Goal: Task Accomplishment & Management: Use online tool/utility

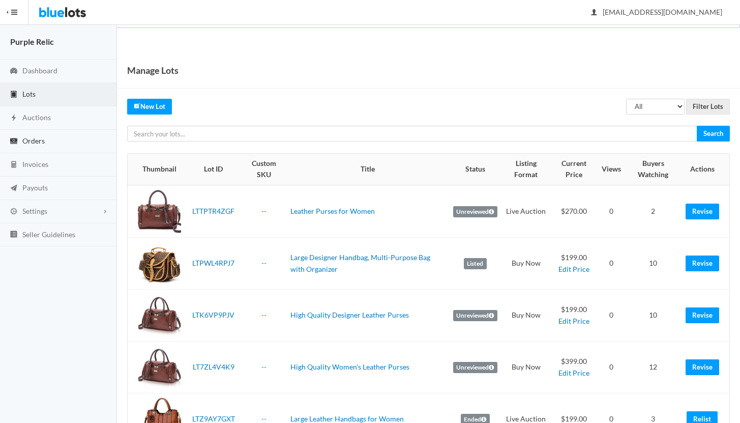
click at [32, 141] on span "Orders" at bounding box center [33, 140] width 22 height 9
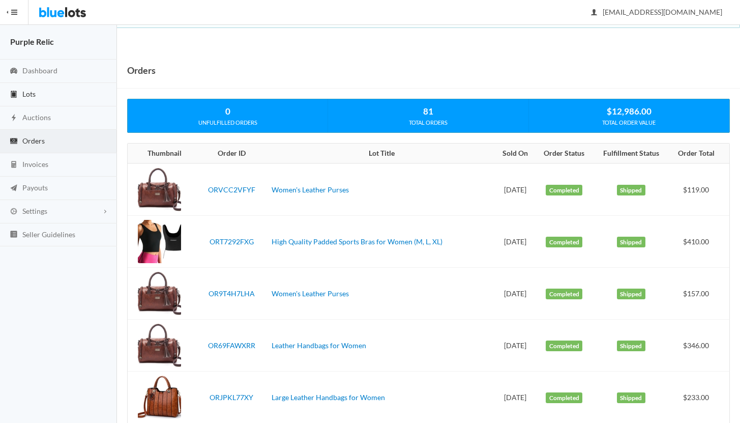
click at [37, 91] on link "Lots" at bounding box center [58, 94] width 117 height 23
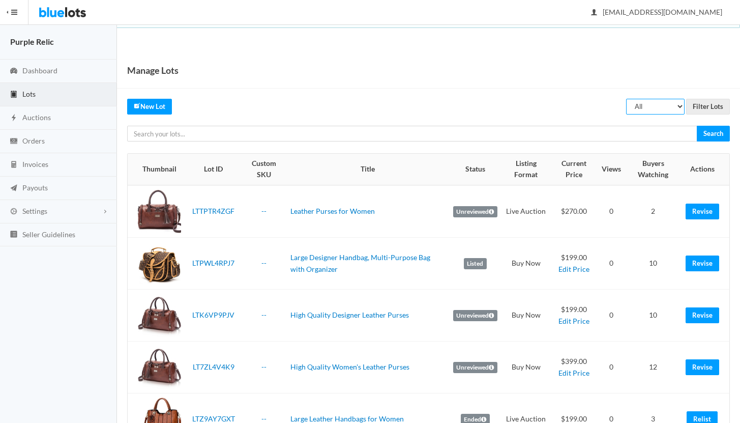
click at [656, 110] on select "All Draft Unreviewed Rejected Scheduled Listed Sold Ended" at bounding box center [655, 107] width 58 height 16
select select "ended"
click at [626, 99] on select "All Draft Unreviewed Rejected Scheduled Listed Sold Ended" at bounding box center [655, 107] width 58 height 16
click at [713, 106] on input "Filter Lots" at bounding box center [708, 107] width 44 height 16
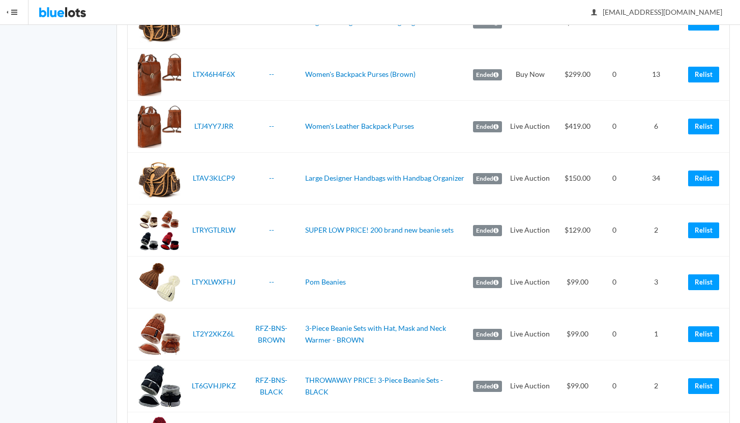
scroll to position [671, 0]
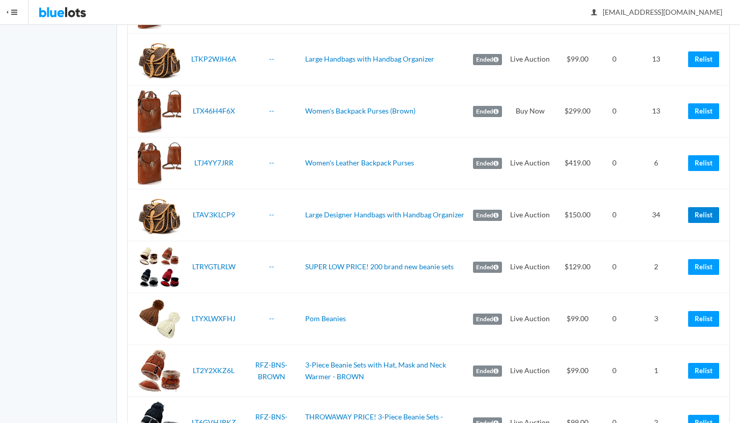
click at [702, 215] on link "Relist" at bounding box center [703, 215] width 31 height 16
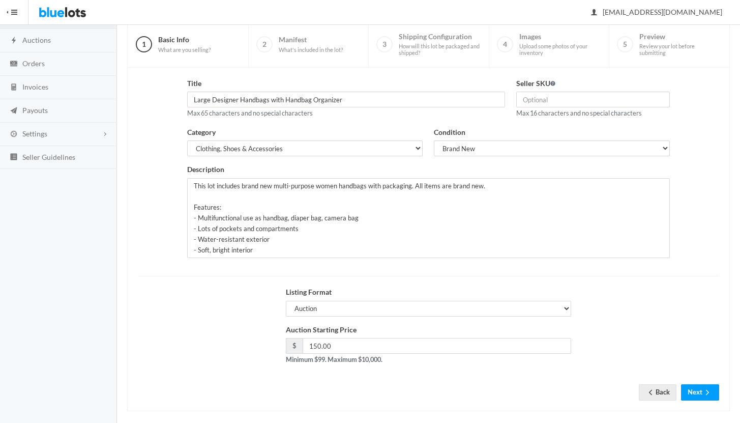
scroll to position [86, 0]
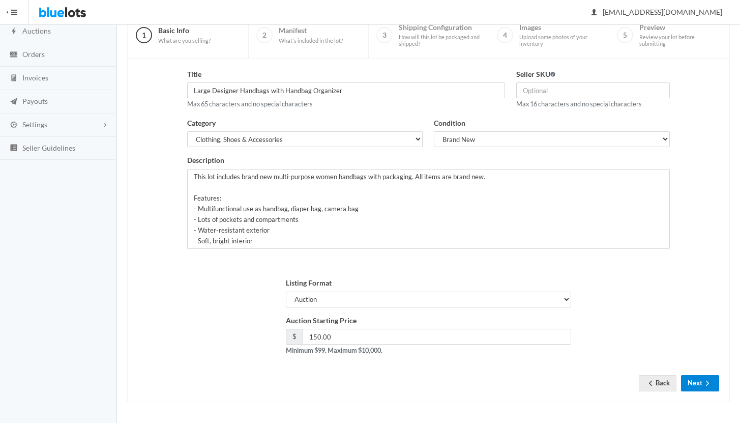
click at [701, 385] on button "Next" at bounding box center [700, 383] width 38 height 16
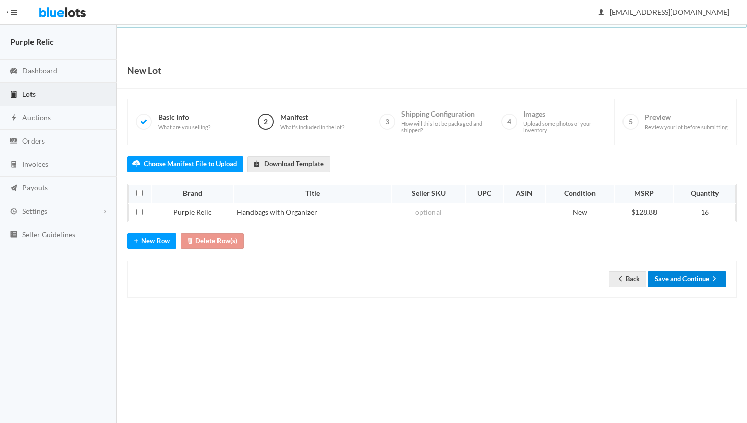
click at [688, 282] on button "Save and Continue" at bounding box center [687, 279] width 78 height 16
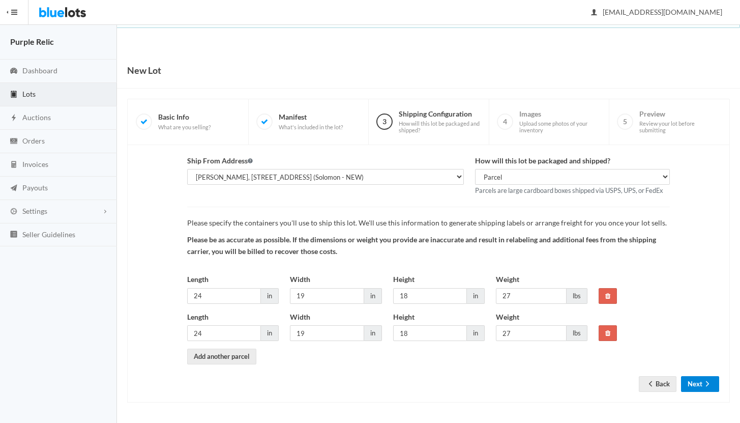
click at [698, 380] on button "Next" at bounding box center [700, 384] width 38 height 16
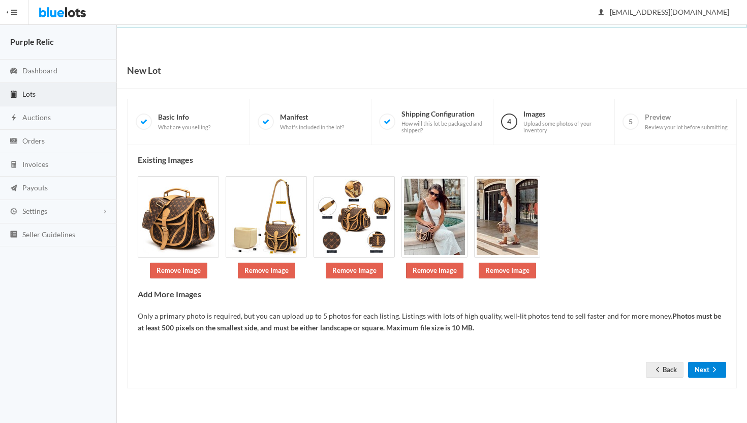
click at [701, 368] on button "Next" at bounding box center [708, 370] width 38 height 16
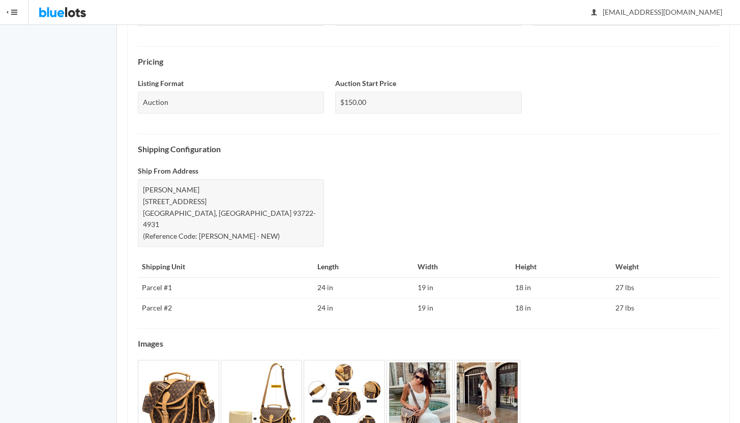
scroll to position [372, 0]
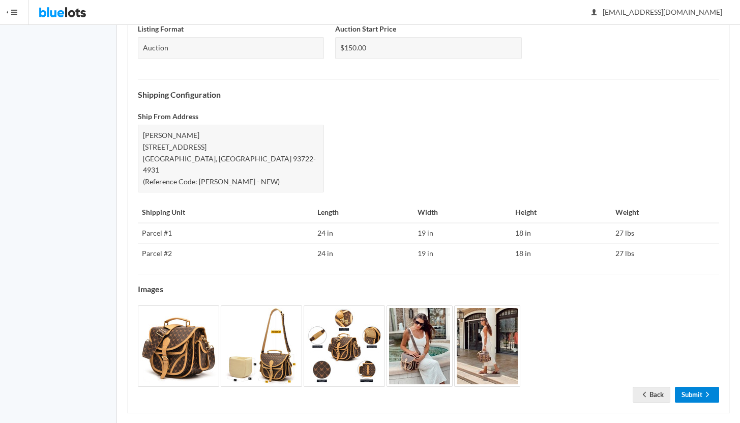
click at [701, 386] on link "Submit" at bounding box center [697, 394] width 44 height 16
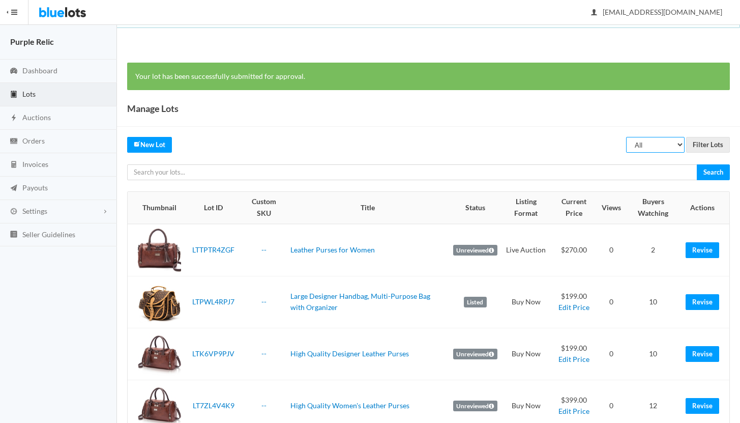
click at [640, 144] on select "All Draft Unreviewed Rejected Scheduled Listed Sold Ended" at bounding box center [655, 145] width 58 height 16
select select "ended"
click at [626, 137] on select "All Draft Unreviewed Rejected Scheduled Listed Sold Ended" at bounding box center [655, 145] width 58 height 16
click at [707, 144] on input "Filter Lots" at bounding box center [708, 145] width 44 height 16
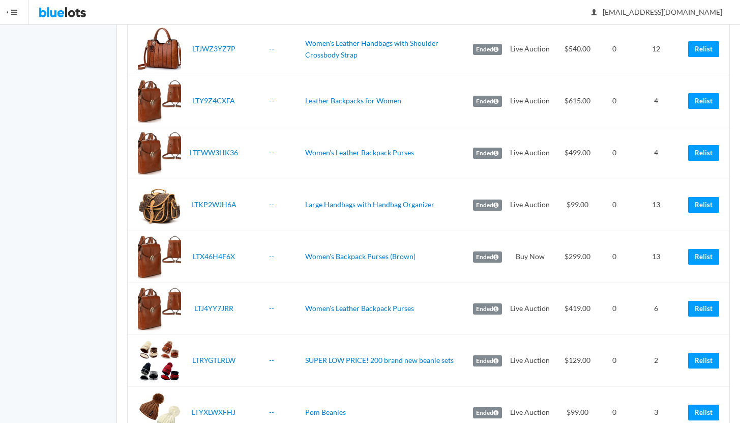
scroll to position [535, 0]
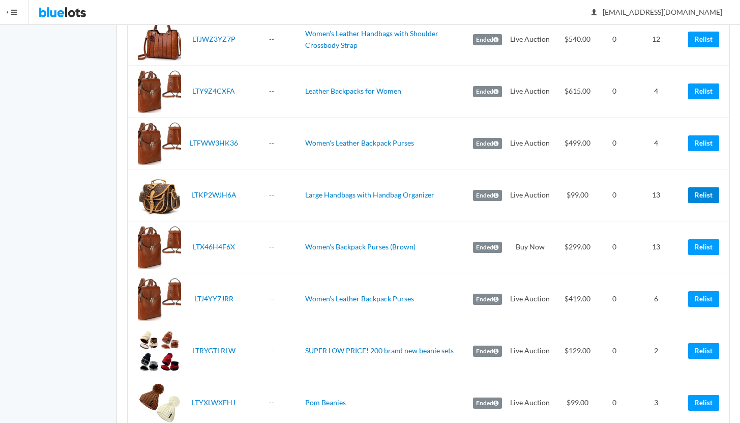
click at [701, 189] on link "Relist" at bounding box center [703, 195] width 31 height 16
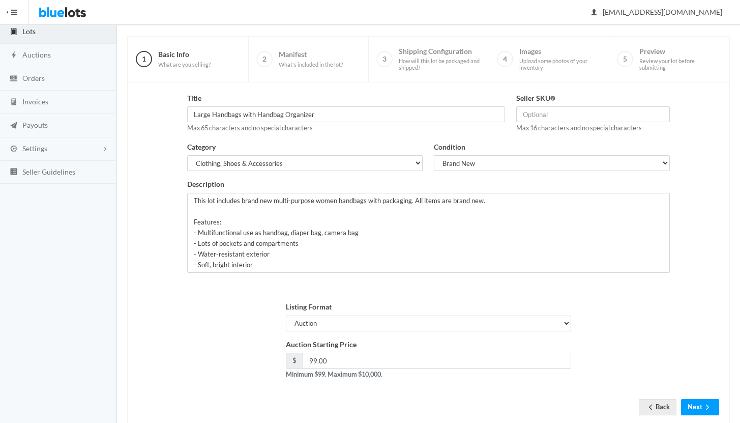
scroll to position [86, 0]
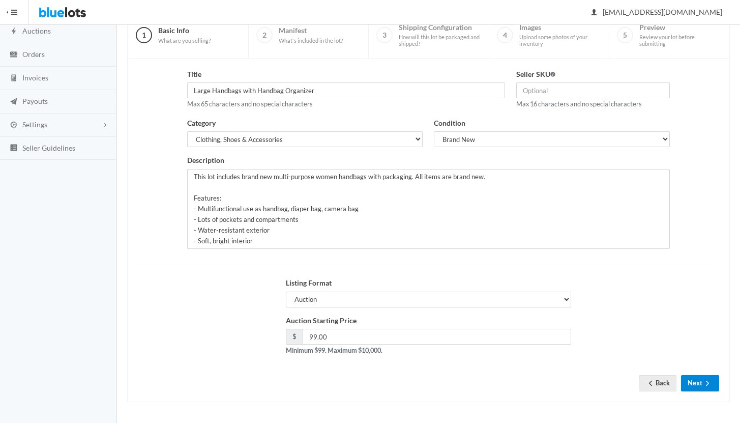
click at [696, 382] on button "Next" at bounding box center [700, 383] width 38 height 16
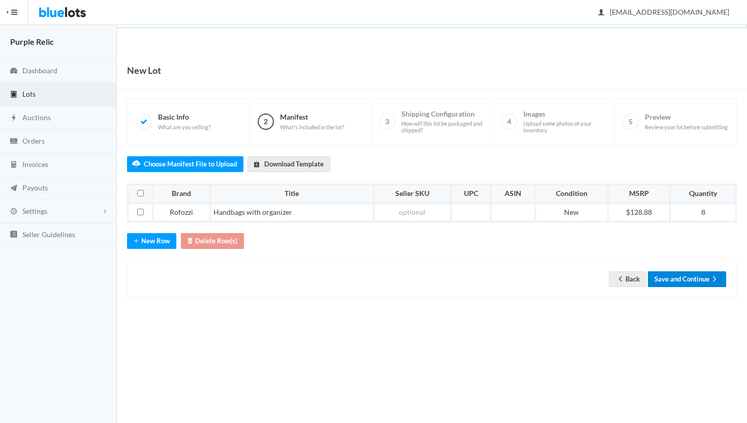
click at [680, 277] on button "Save and Continue" at bounding box center [687, 279] width 78 height 16
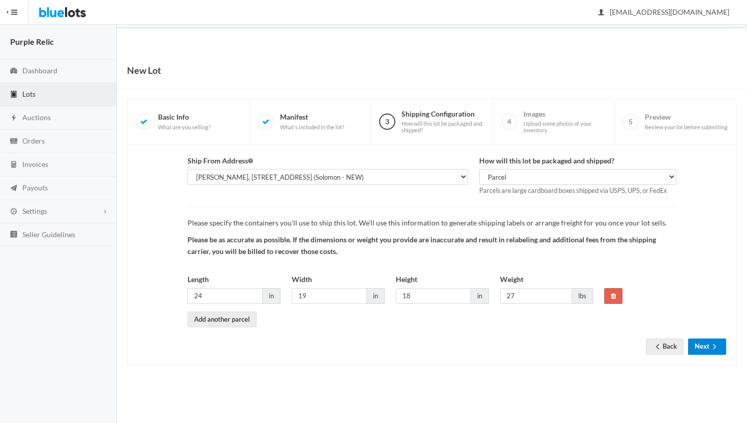
click at [698, 348] on button "Next" at bounding box center [708, 346] width 38 height 16
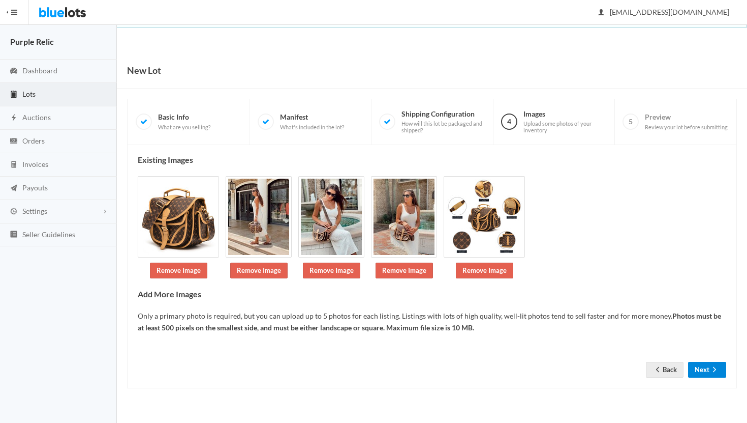
click at [701, 366] on button "Next" at bounding box center [708, 370] width 38 height 16
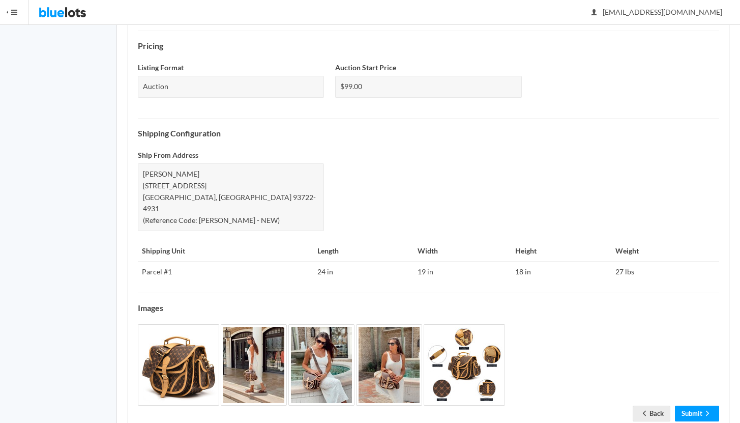
scroll to position [352, 0]
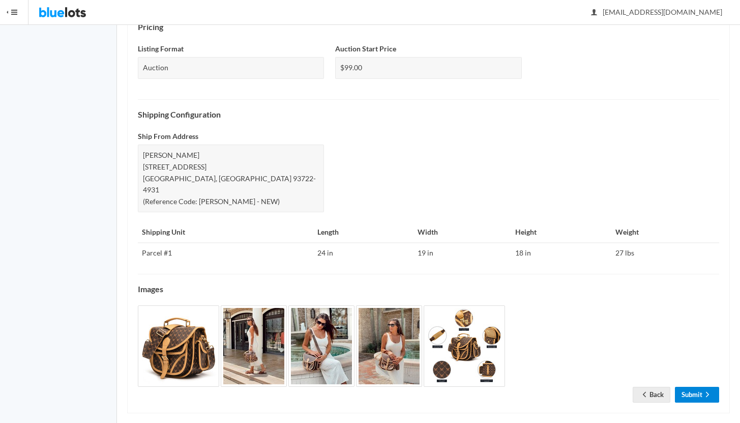
click at [692, 386] on link "Submit" at bounding box center [697, 394] width 44 height 16
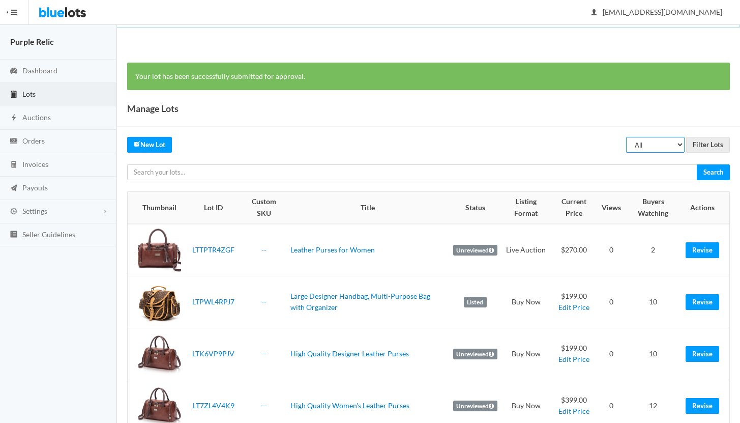
click at [654, 143] on select "All Draft Unreviewed Rejected Scheduled Listed Sold Ended" at bounding box center [655, 145] width 58 height 16
select select "ended"
click at [626, 137] on select "All Draft Unreviewed Rejected Scheduled Listed Sold Ended" at bounding box center [655, 145] width 58 height 16
click at [699, 140] on input "Filter Lots" at bounding box center [708, 145] width 44 height 16
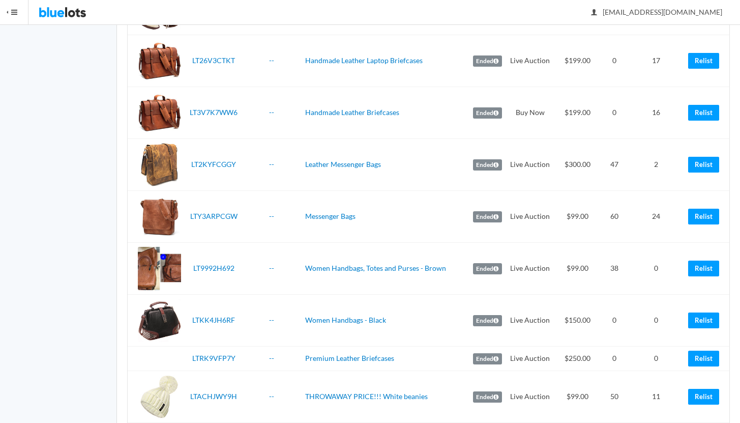
scroll to position [1422, 0]
